Goal: Task Accomplishment & Management: Use online tool/utility

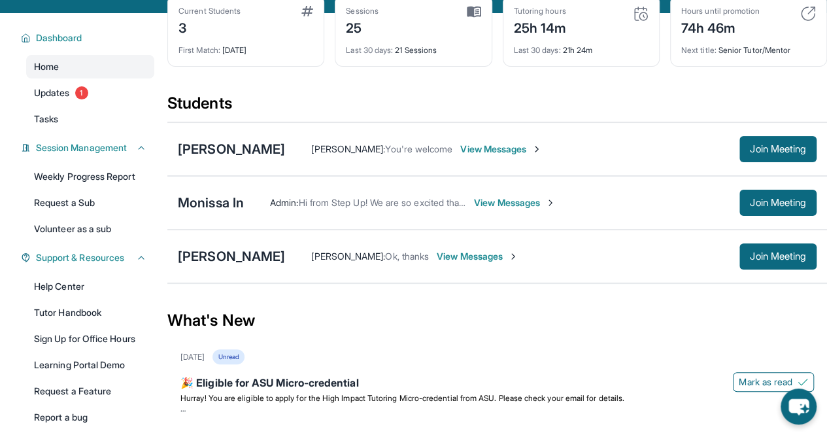
scroll to position [86, 0]
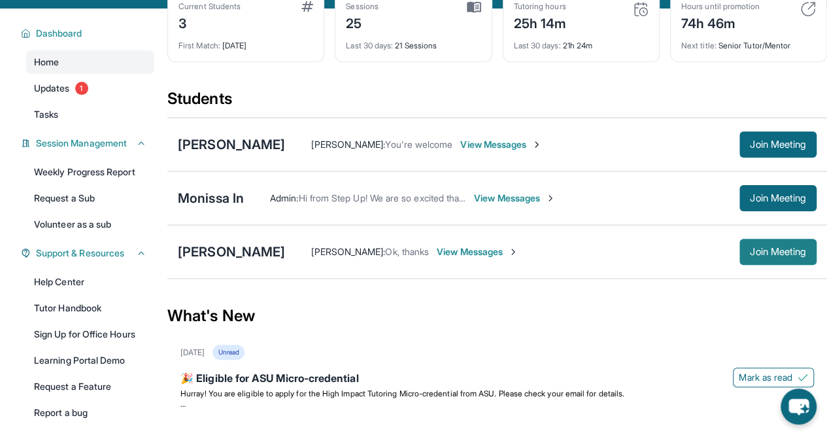
click at [763, 256] on span "Join Meeting" at bounding box center [778, 252] width 56 height 8
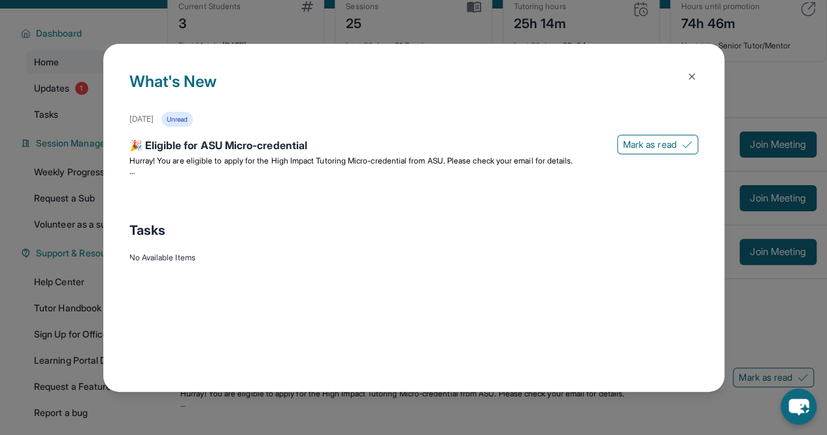
click at [691, 75] on img at bounding box center [692, 76] width 10 height 10
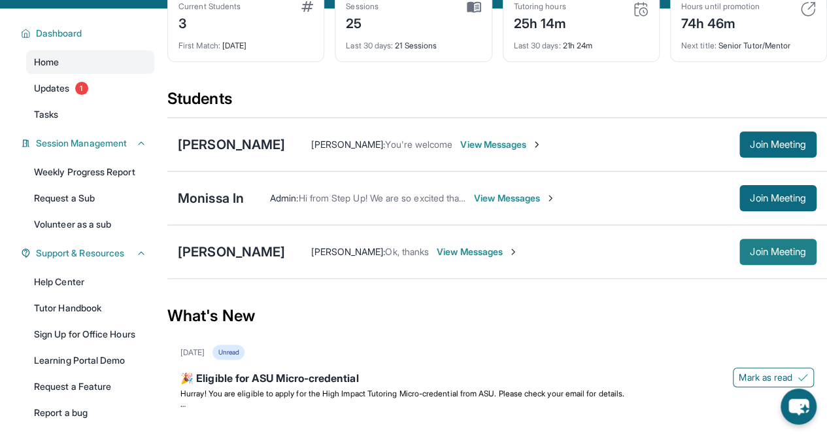
click at [803, 256] on span "Join Meeting" at bounding box center [778, 252] width 56 height 8
click at [785, 256] on span "Join Meeting" at bounding box center [778, 252] width 56 height 8
click at [773, 256] on span "Join Meeting" at bounding box center [778, 252] width 56 height 8
click at [758, 256] on span "Join Meeting" at bounding box center [778, 252] width 56 height 8
click at [750, 256] on span "Join Meeting" at bounding box center [778, 252] width 56 height 8
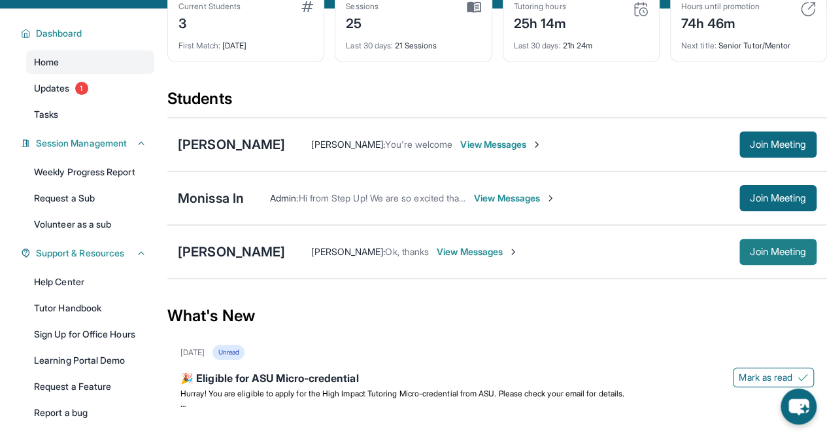
click at [793, 265] on button "Join Meeting" at bounding box center [778, 252] width 77 height 26
click at [785, 256] on span "Join Meeting" at bounding box center [778, 252] width 56 height 8
click at [551, 325] on div "What's New" at bounding box center [497, 316] width 660 height 58
click at [659, 150] on div "[PERSON_NAME] : You're welcome View Messages" at bounding box center [512, 144] width 455 height 13
click at [756, 254] on span "Join Meeting" at bounding box center [778, 252] width 56 height 8
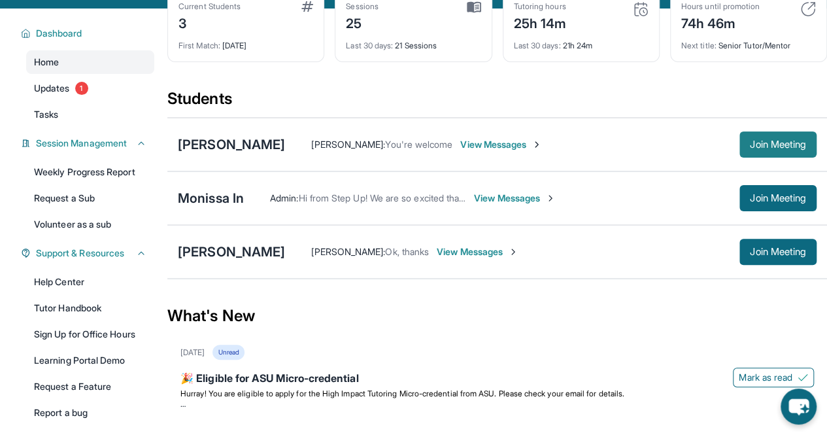
click at [765, 148] on span "Join Meeting" at bounding box center [778, 145] width 56 height 8
